Goal: Obtain resource: Download file/media

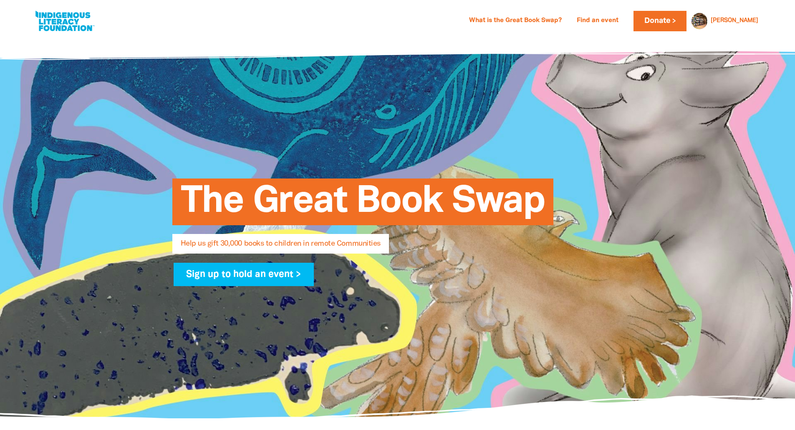
select select "AU"
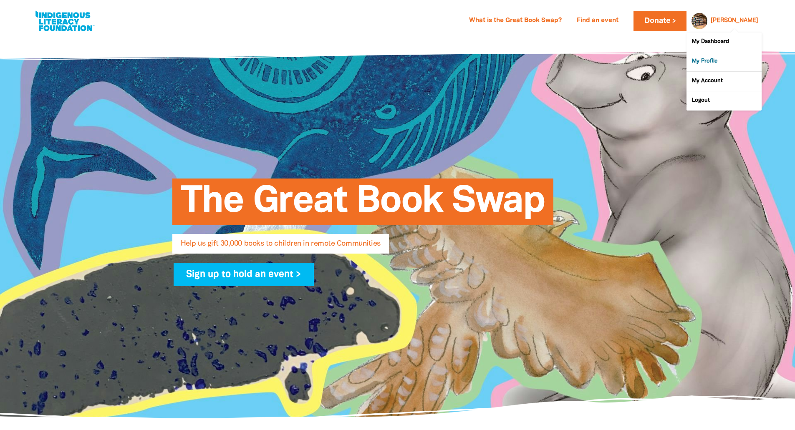
click at [717, 61] on link "My Profile" at bounding box center [723, 61] width 75 height 19
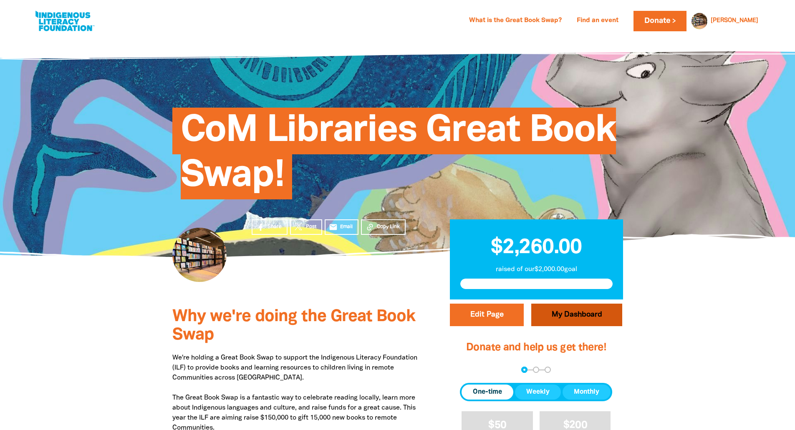
click at [574, 313] on link "My Dashboard" at bounding box center [576, 315] width 91 height 23
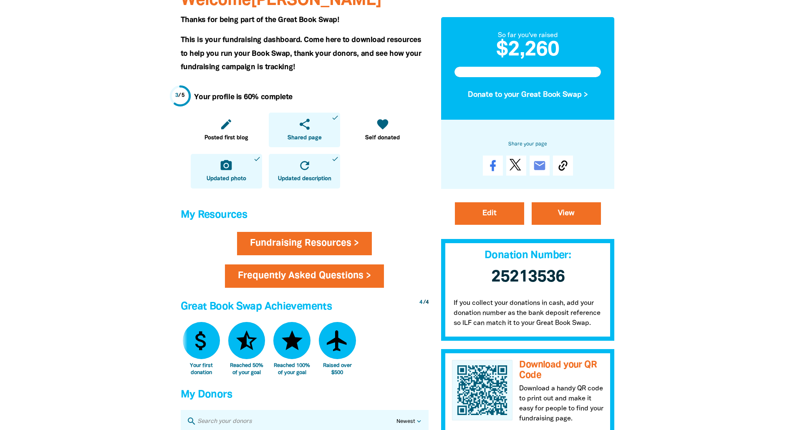
scroll to position [167, 0]
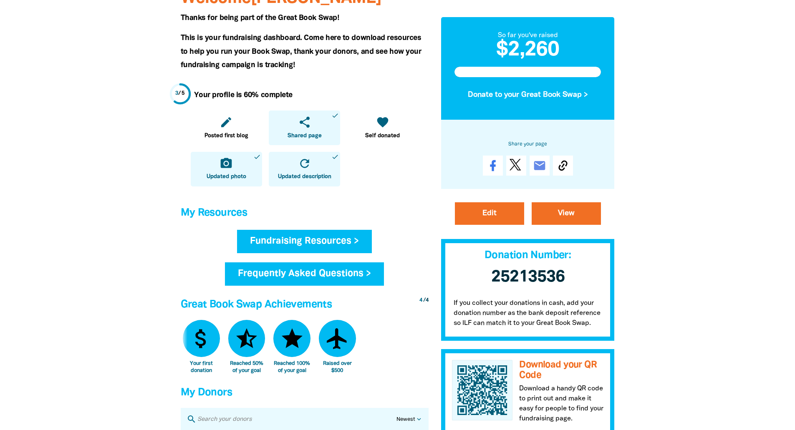
click at [326, 233] on link "Fundraising Resources >" at bounding box center [304, 241] width 135 height 23
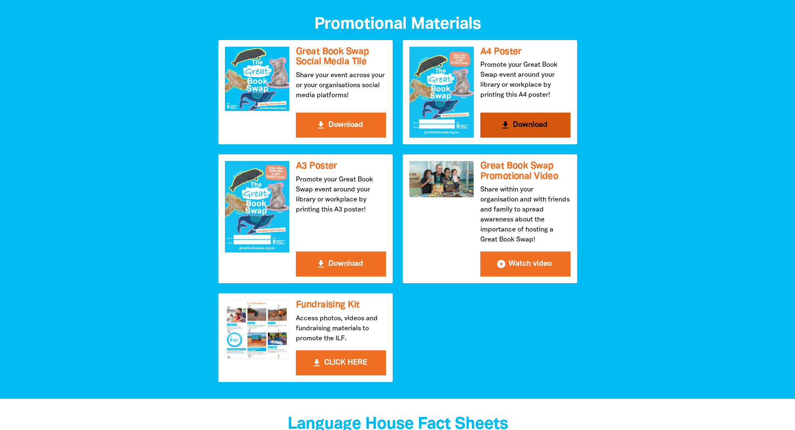
scroll to position [209, 0]
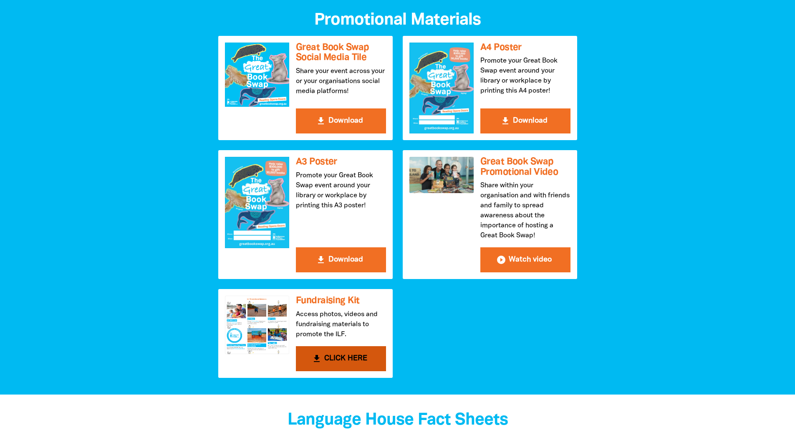
click at [316, 353] on button "get_app CLICK HERE" at bounding box center [341, 358] width 90 height 25
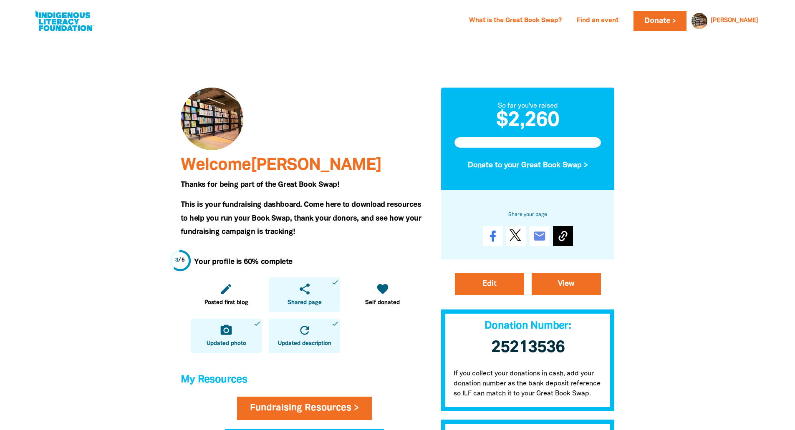
click at [558, 235] on icon at bounding box center [562, 235] width 13 height 13
